Goal: Use online tool/utility: Utilize a website feature to perform a specific function

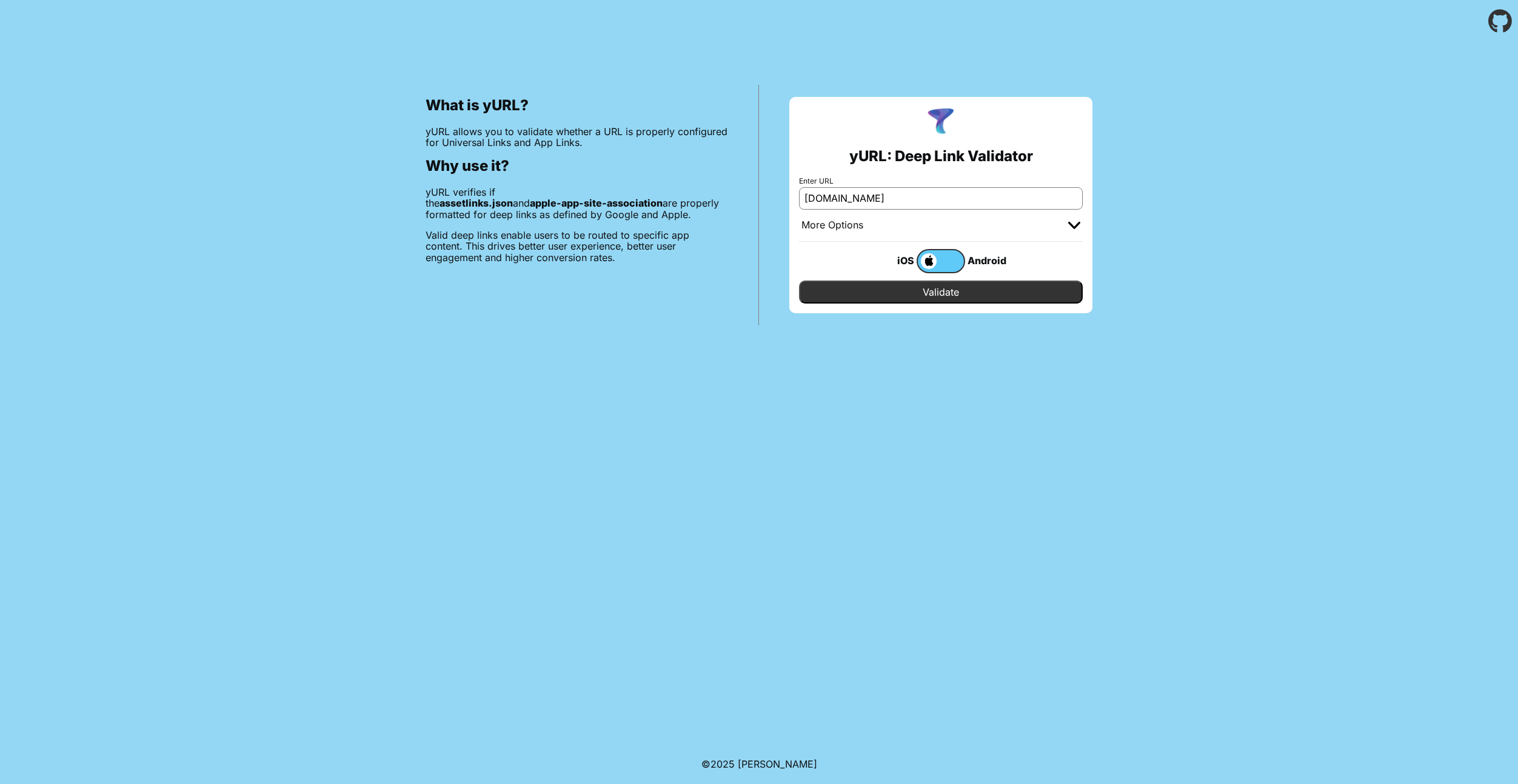
type input "[DOMAIN_NAME]"
click at [888, 298] on input "Validate" at bounding box center [941, 291] width 284 height 23
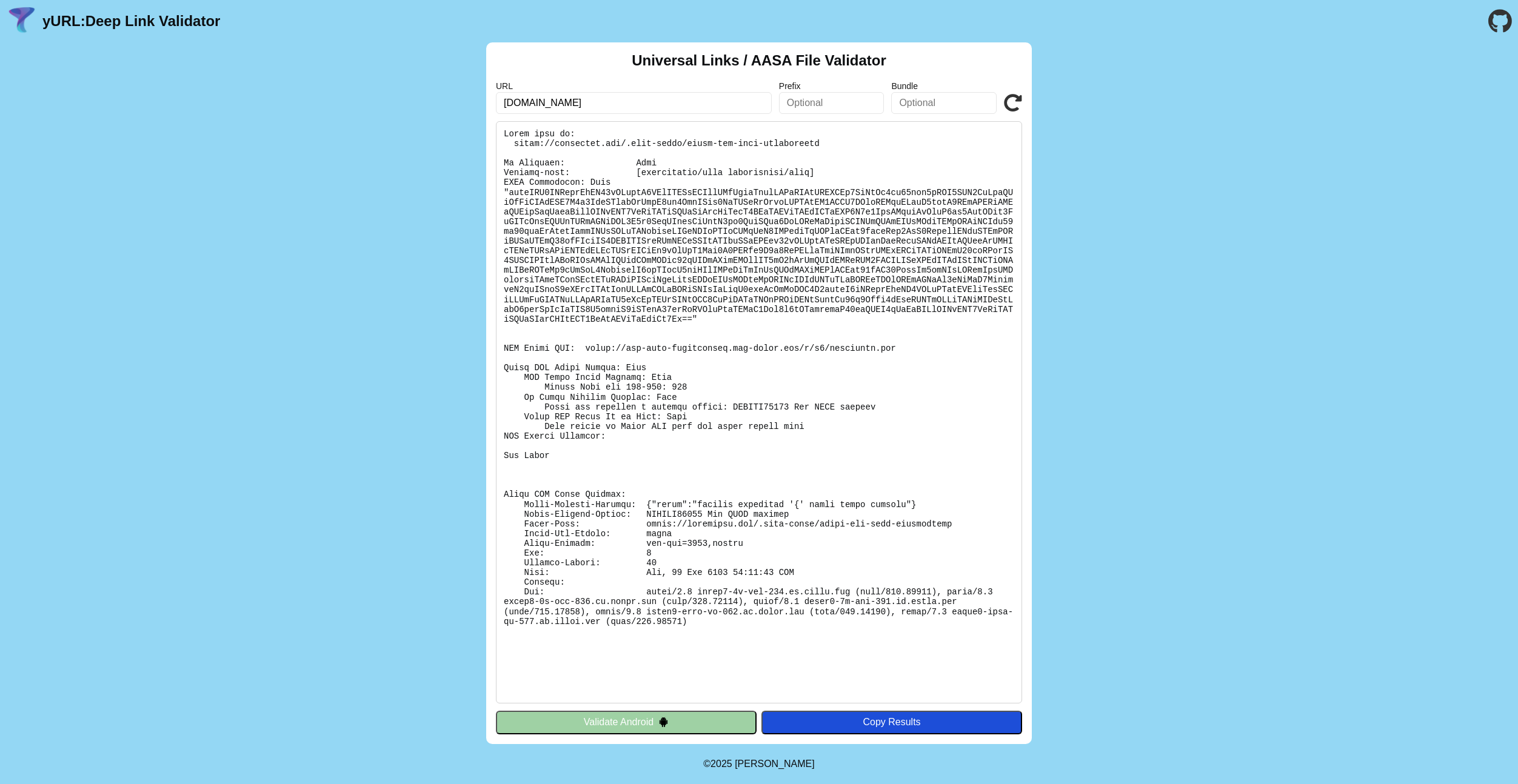
click at [599, 181] on pre at bounding box center [759, 412] width 526 height 582
drag, startPoint x: 623, startPoint y: 180, endPoint x: 501, endPoint y: 181, distance: 122.0
click at [501, 181] on pre at bounding box center [759, 412] width 526 height 582
copy pre "JSON Validation: Fail"
click at [738, 446] on pre at bounding box center [759, 412] width 526 height 582
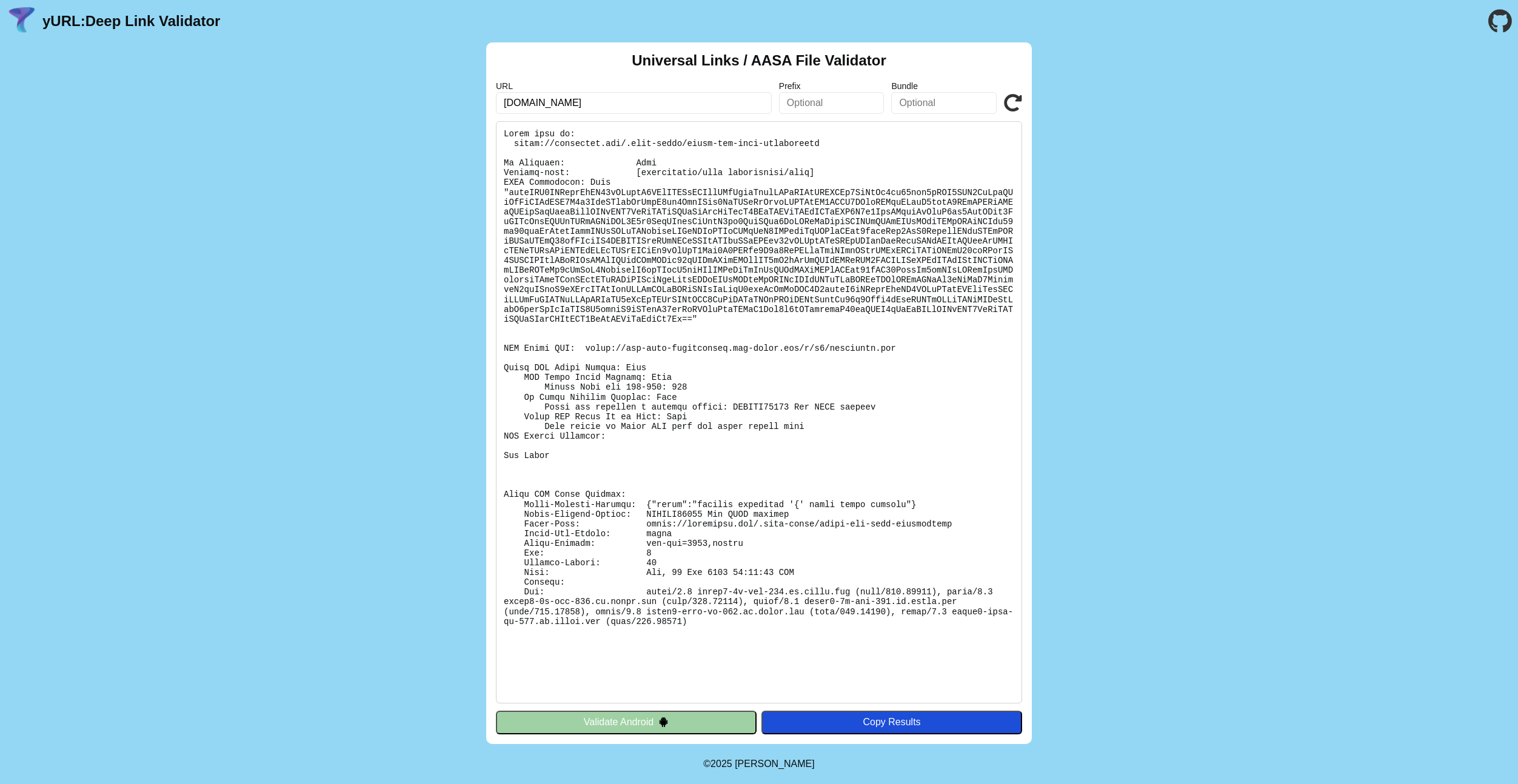
click at [1007, 104] on icon at bounding box center [1012, 102] width 18 height 18
